Goal: Find contact information: Find contact information

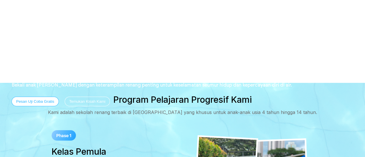
scroll to position [58, 0]
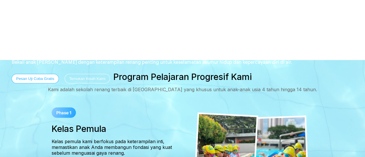
click at [25, 78] on button "Pesan Uji Coba Gratis" at bounding box center [35, 79] width 47 height 10
click at [48, 78] on button "Pesan Uji Coba Gratis" at bounding box center [35, 79] width 47 height 10
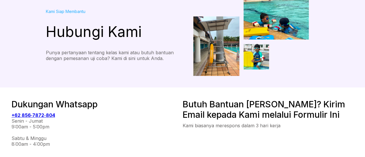
scroll to position [58, 0]
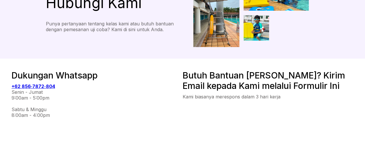
click at [33, 86] on b "+62 856‑7872‑804" at bounding box center [34, 86] width 44 height 6
drag, startPoint x: 56, startPoint y: 88, endPoint x: 6, endPoint y: 86, distance: 49.6
copy b "+62 856‑7872‑804"
click at [119, 55] on div "Kami Siap Membantu Hubungi Kami Punya pertanyaan tentang kelas kami atau butuh …" at bounding box center [182, 0] width 365 height 116
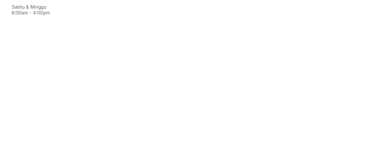
scroll to position [75, 0]
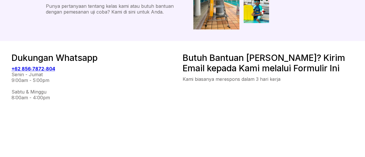
click at [38, 67] on b "+62 856‑7872‑804" at bounding box center [34, 69] width 44 height 6
